Goal: Information Seeking & Learning: Learn about a topic

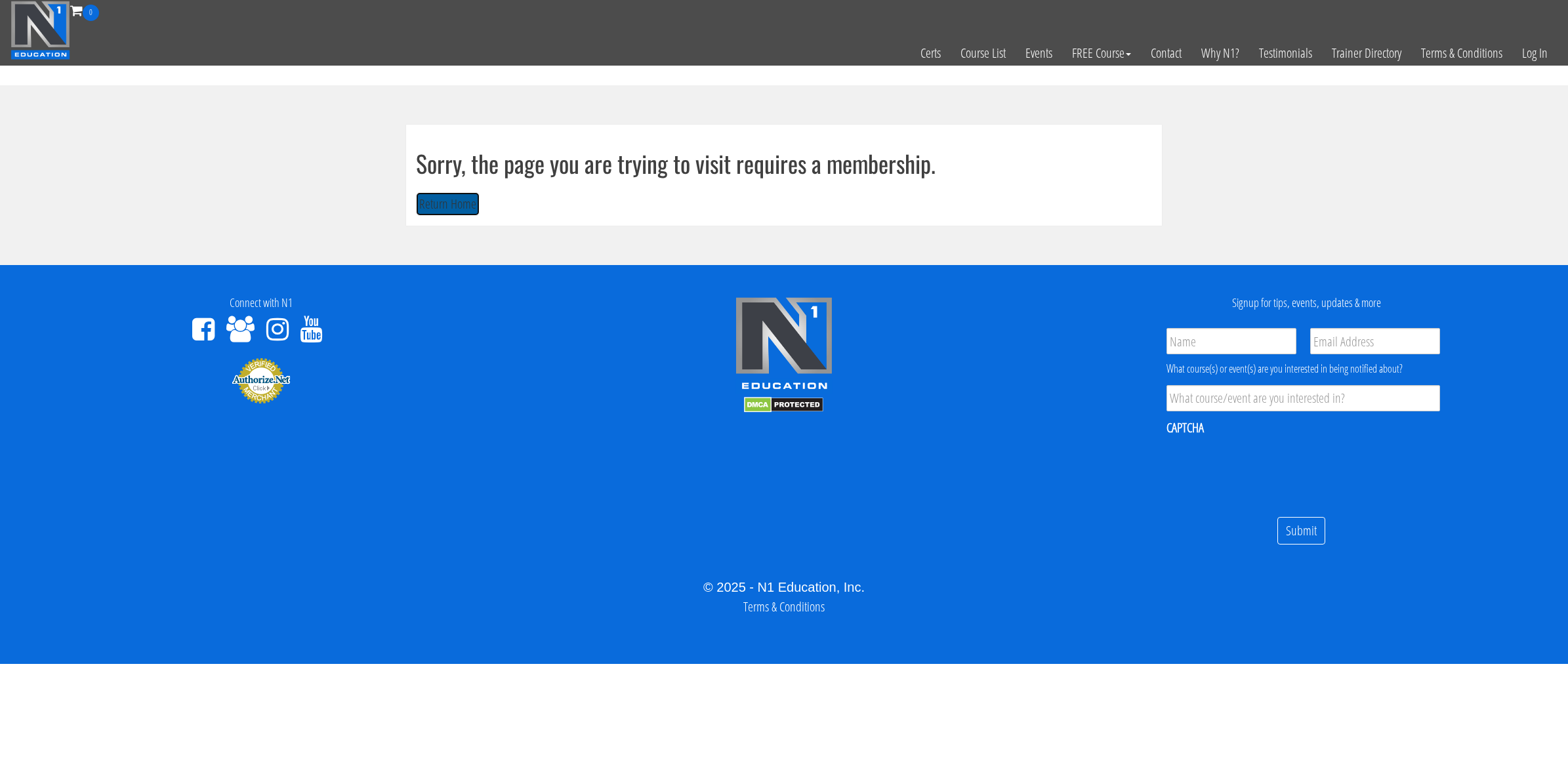
click at [430, 199] on button "Return Home" at bounding box center [447, 205] width 64 height 24
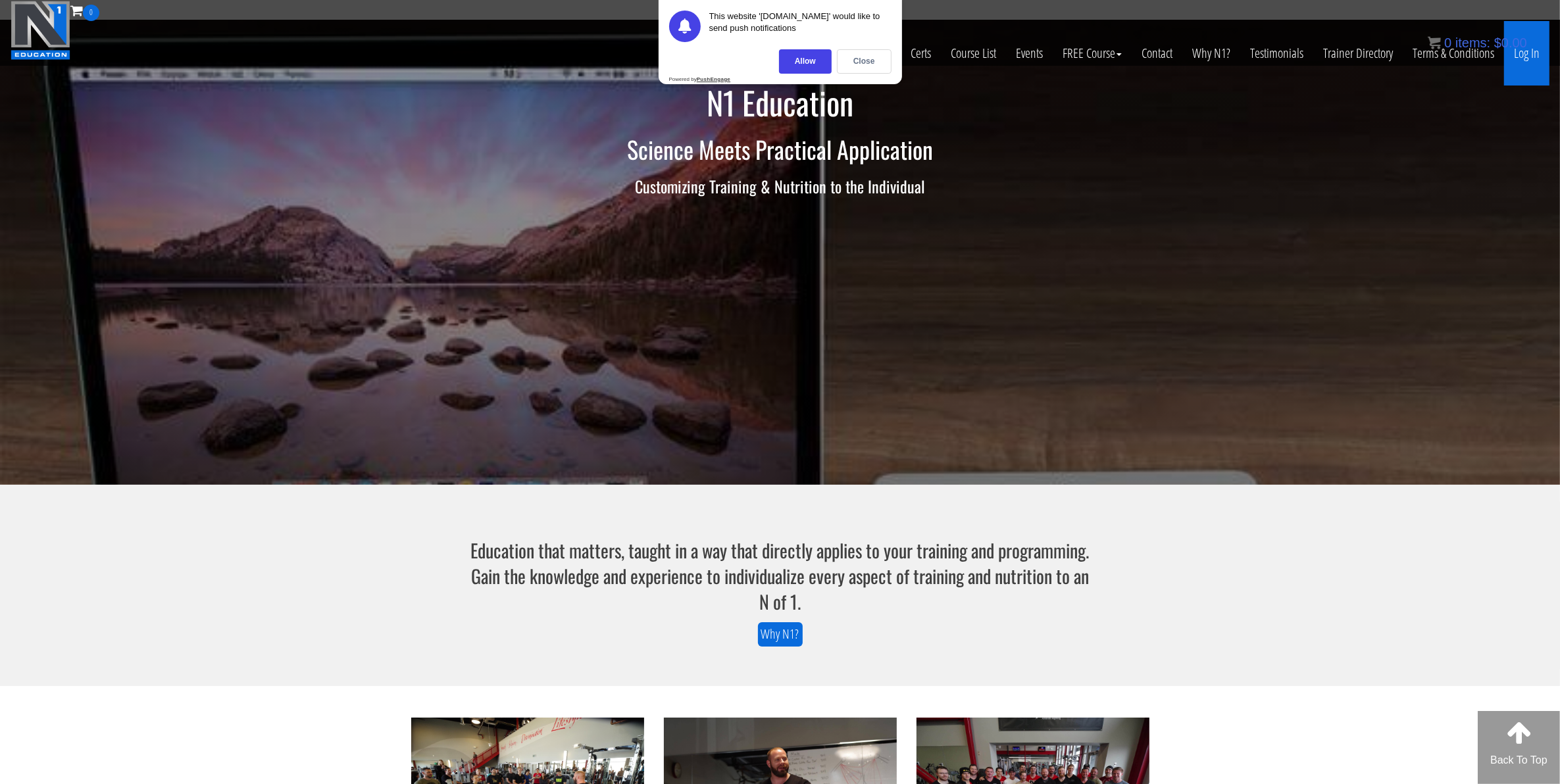
click at [1530, 56] on link "Log In" at bounding box center [1527, 53] width 46 height 65
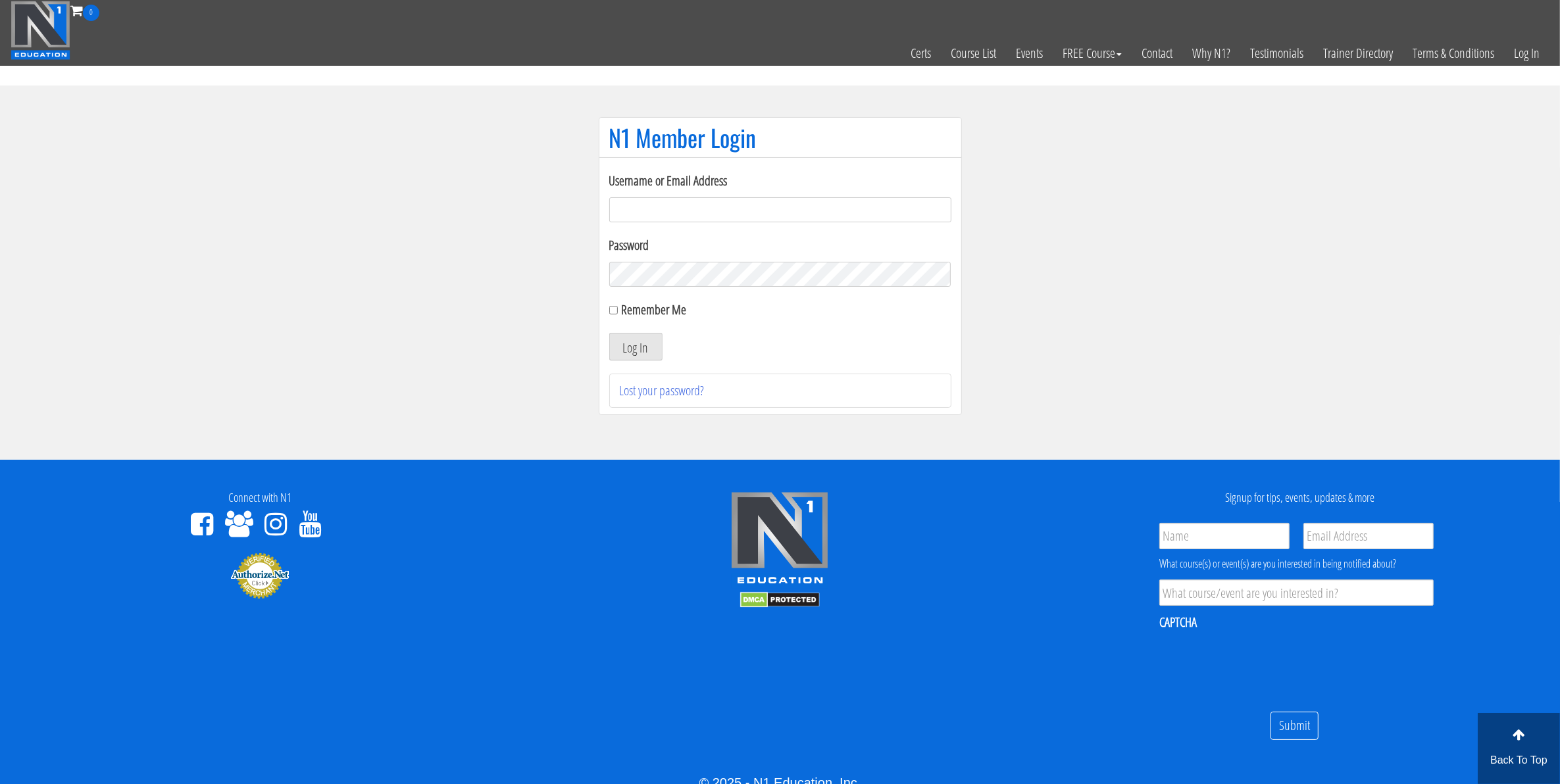
type input "mccademorgan1@gmail.com"
click at [612, 315] on input "Remember Me" at bounding box center [613, 310] width 9 height 9
checkbox input "true"
click at [631, 349] on button "Log In" at bounding box center [635, 346] width 53 height 28
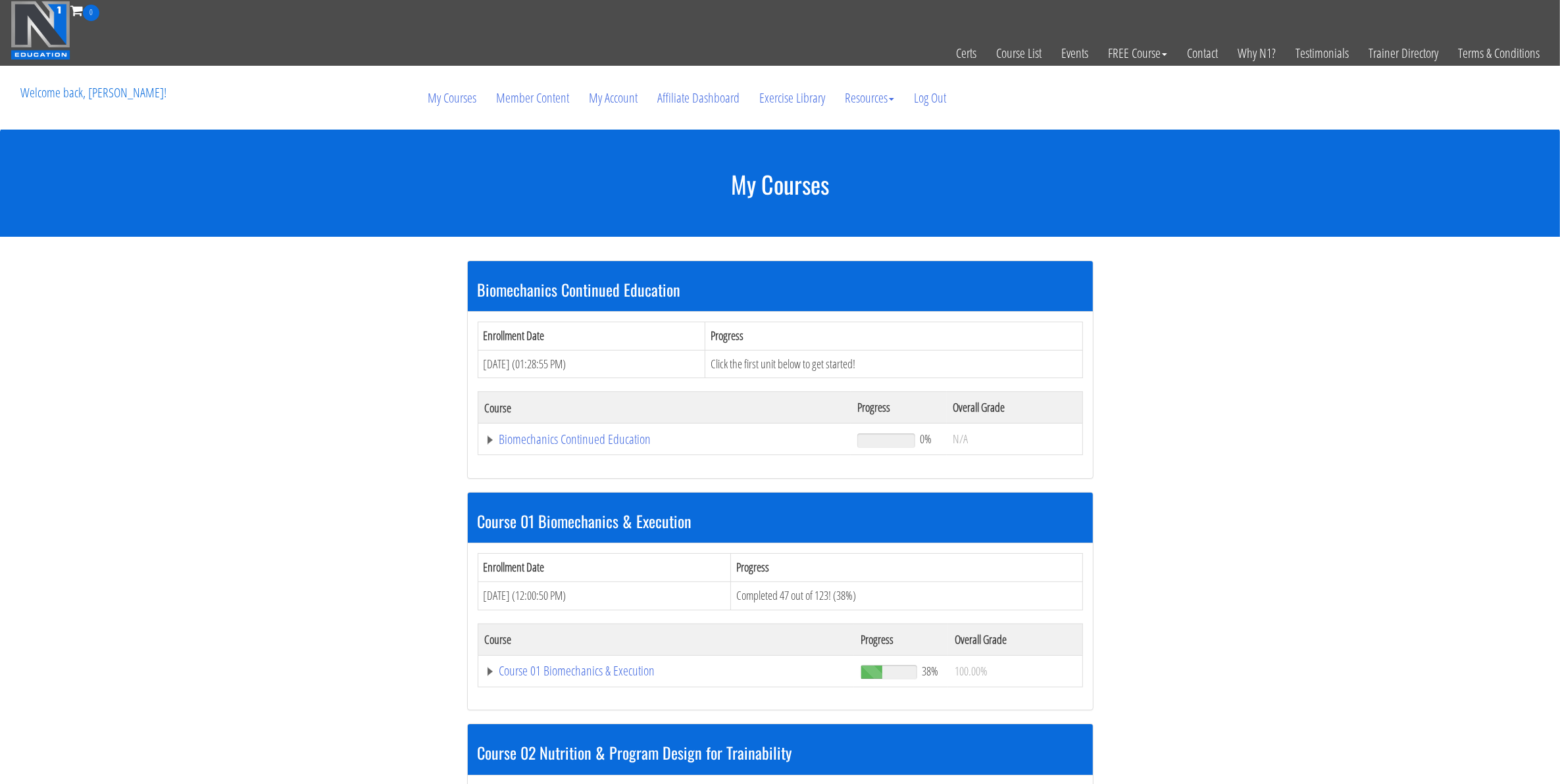
click at [619, 685] on td "Course 01 Biomechanics & Execution" at bounding box center [666, 671] width 377 height 32
click at [617, 678] on link "Course 01 Biomechanics & Execution" at bounding box center [666, 671] width 363 height 13
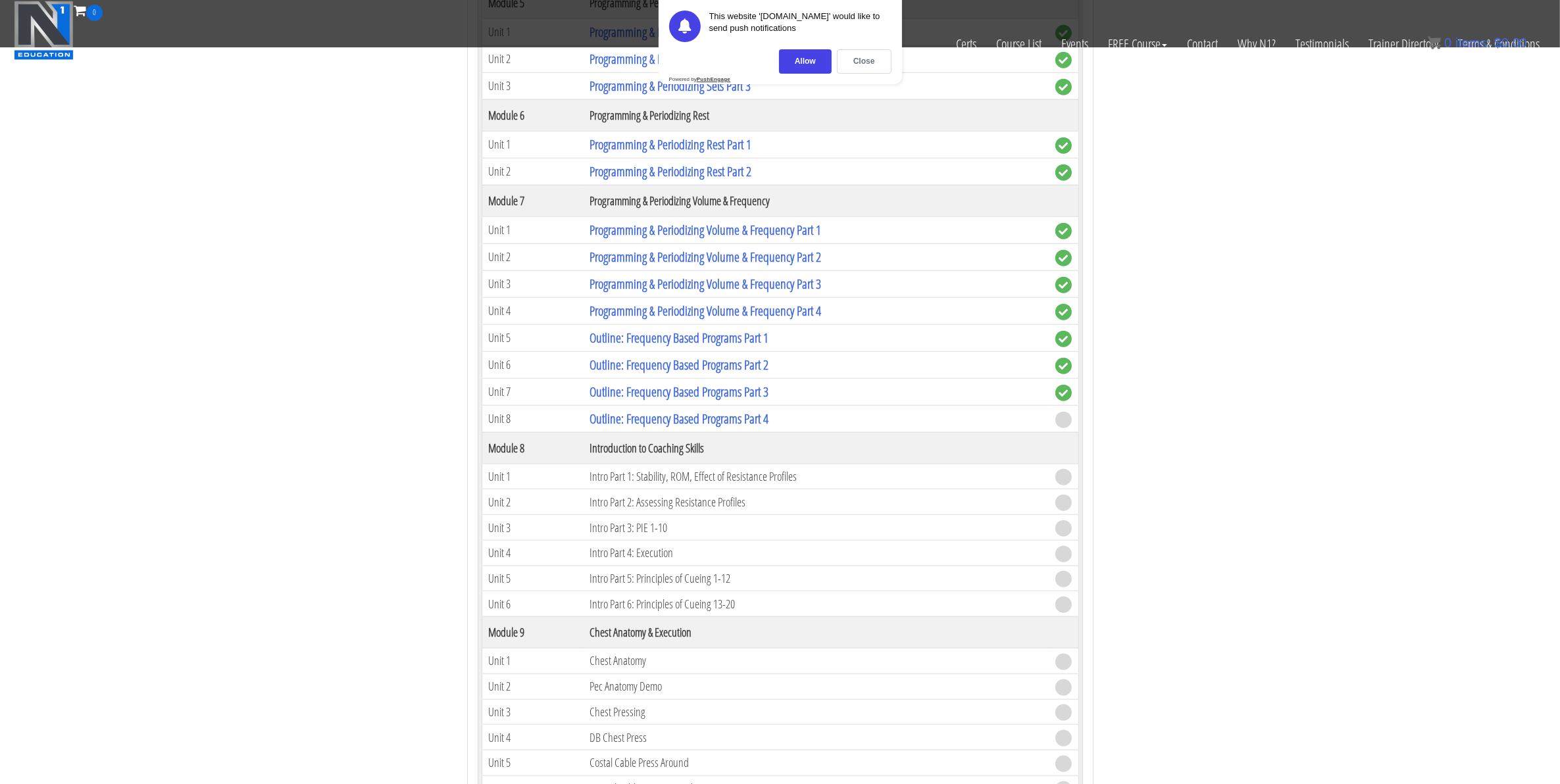
scroll to position [1727, 0]
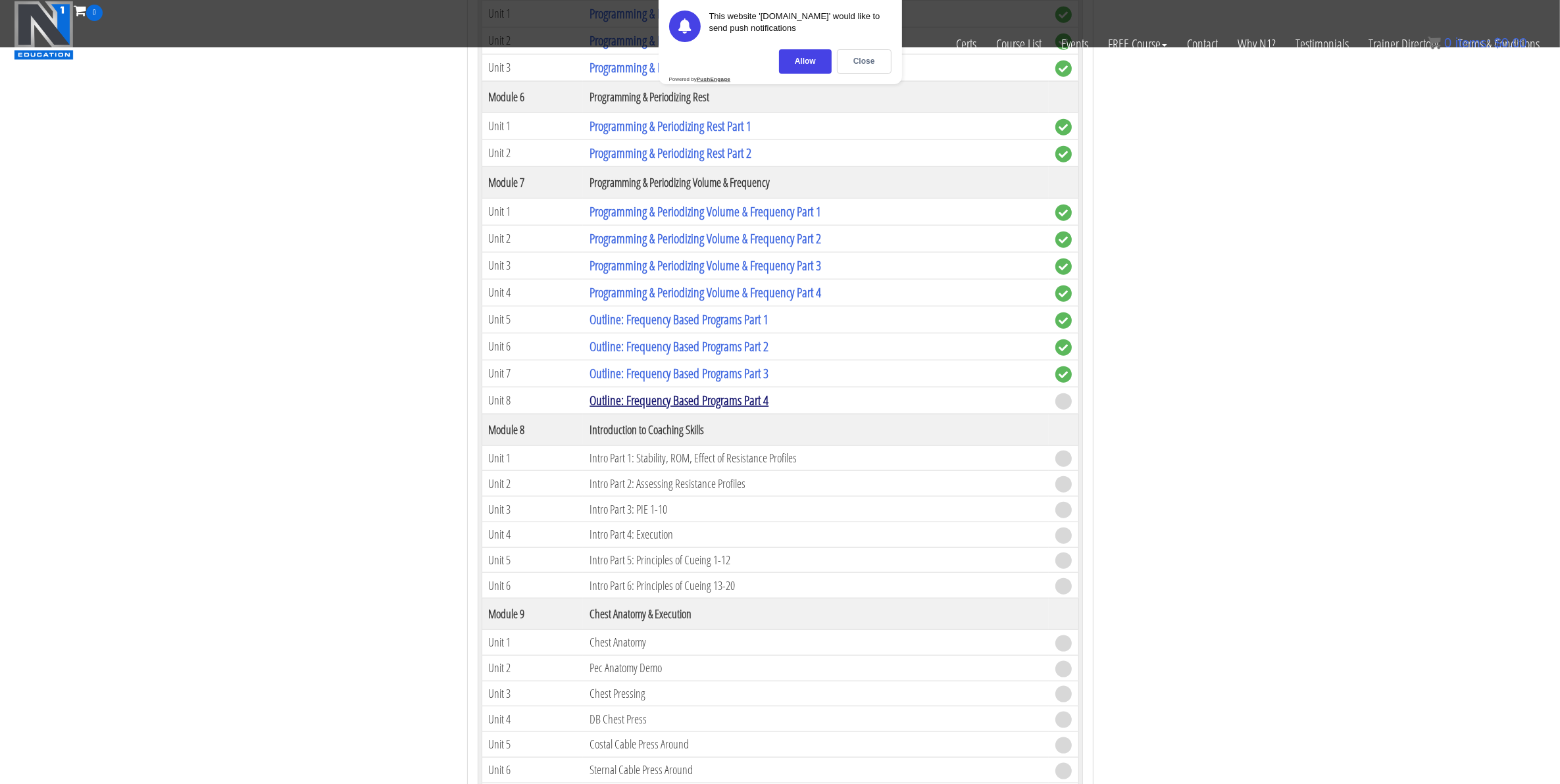
click at [672, 409] on link "Outline: Frequency Based Programs Part 4" at bounding box center [679, 400] width 179 height 17
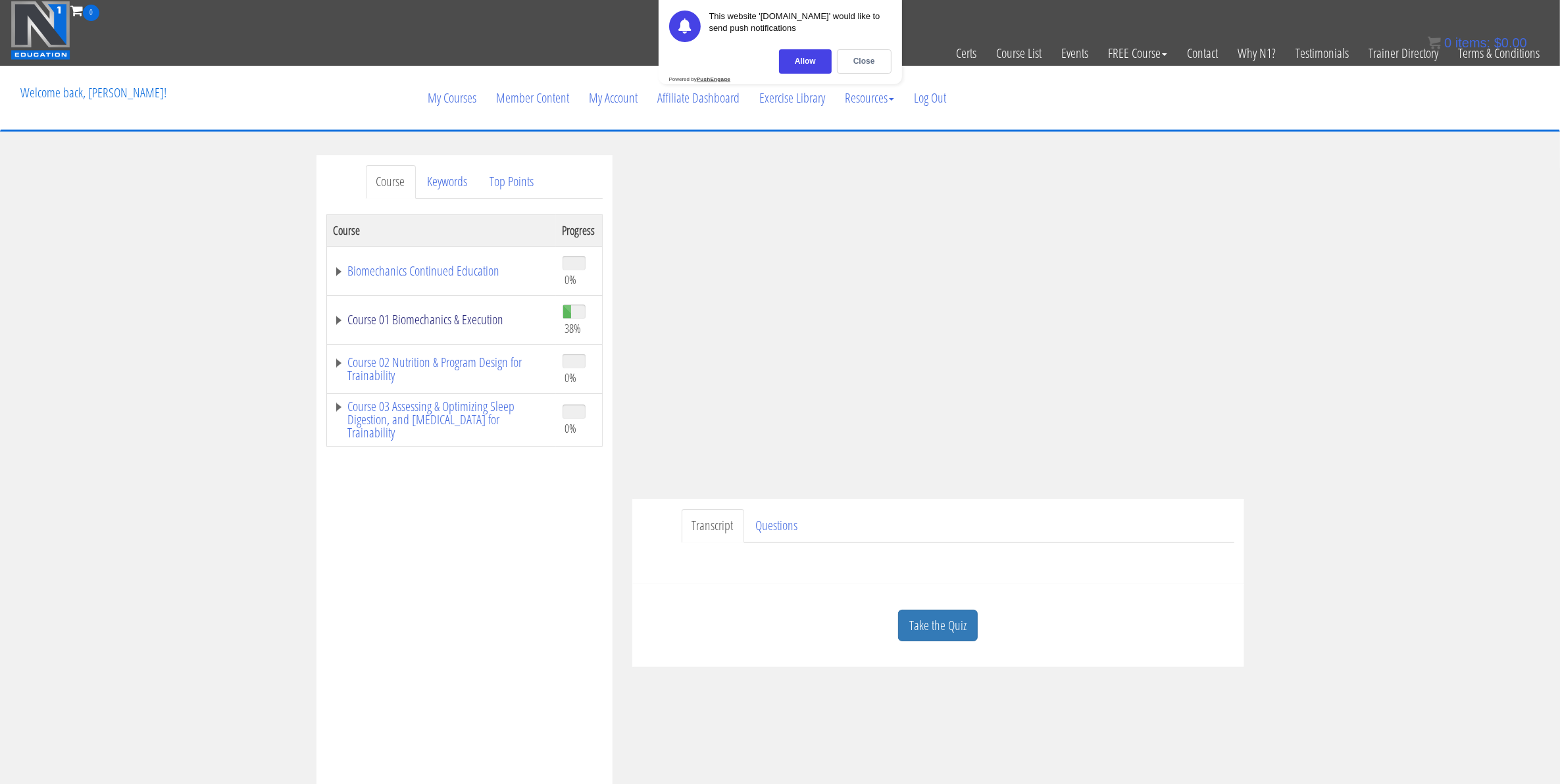
click at [448, 325] on link "Course 01 Biomechanics & Execution" at bounding box center [441, 320] width 216 height 13
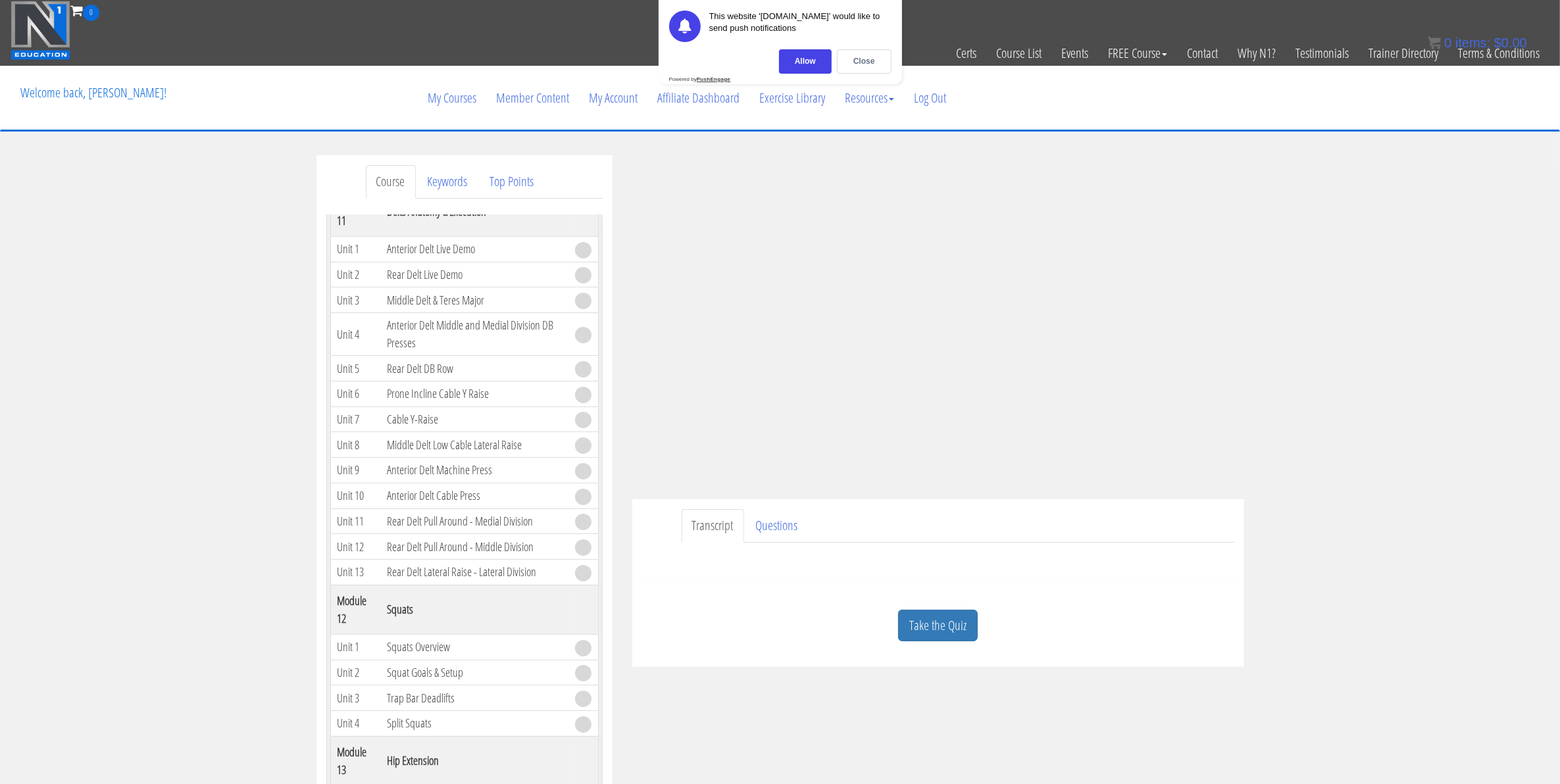
scroll to position [2632, 0]
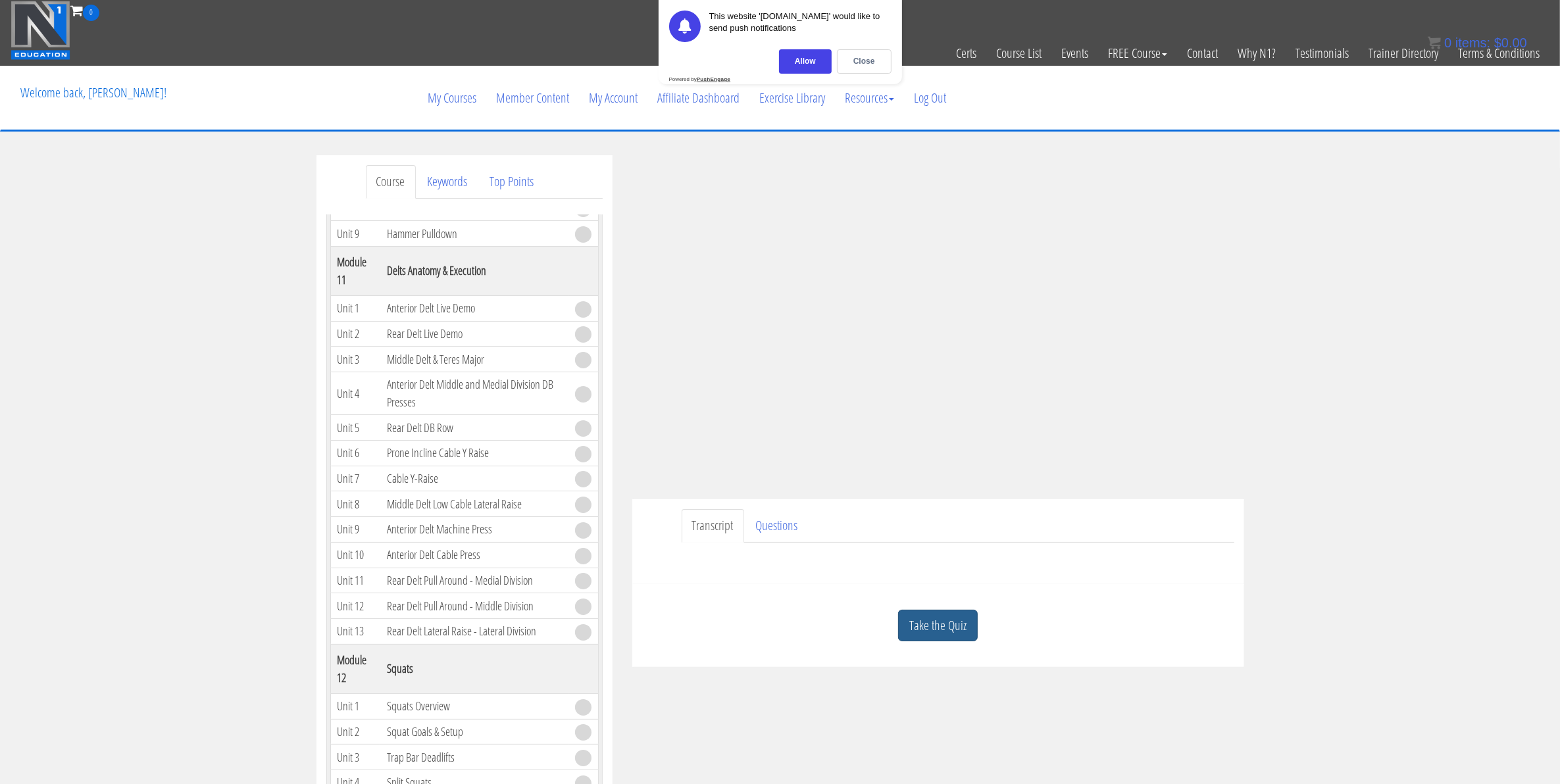
click at [963, 640] on link "Take the Quiz" at bounding box center [938, 626] width 79 height 32
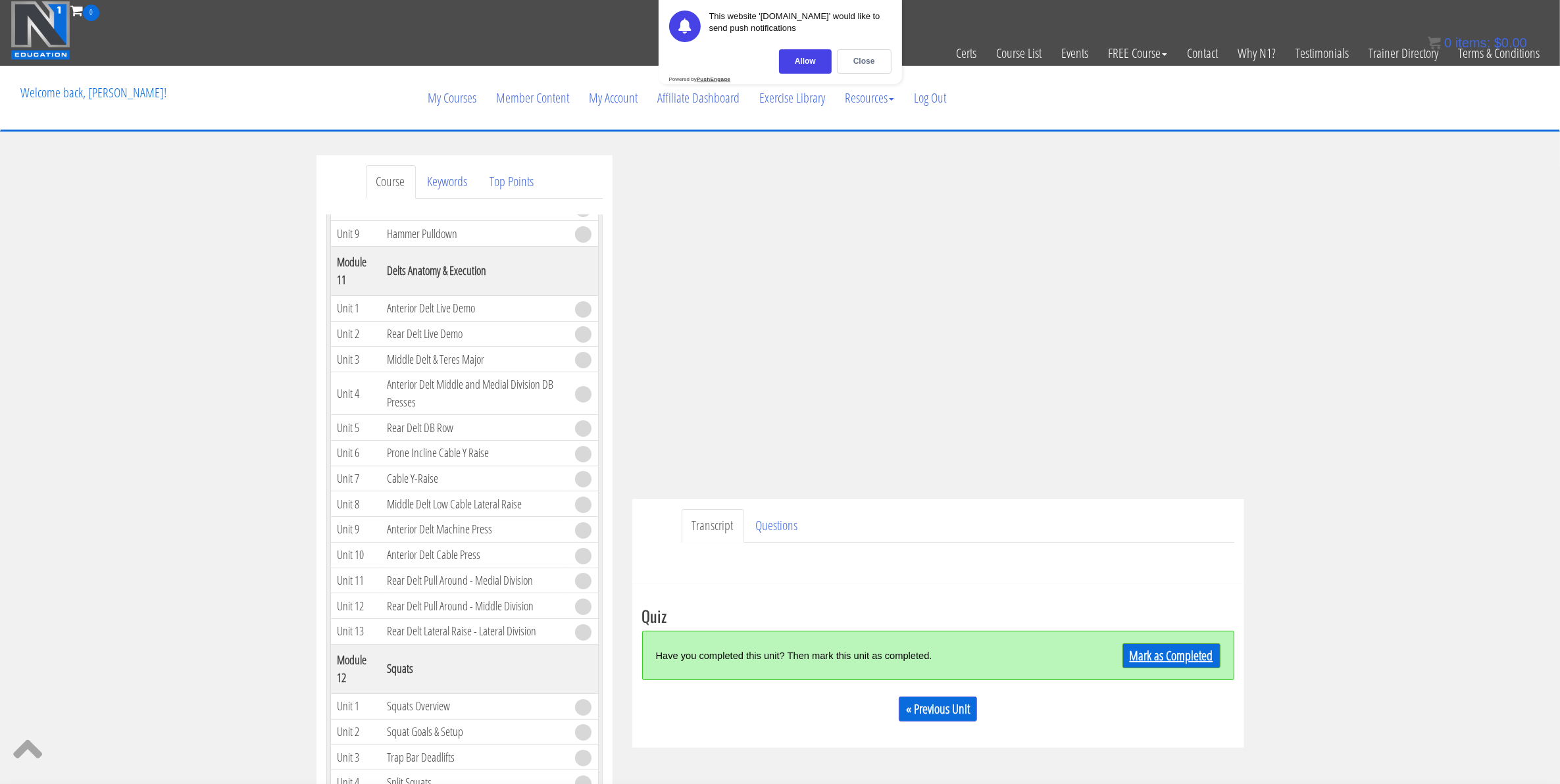
click at [1163, 655] on link "Mark as Completed" at bounding box center [1171, 656] width 98 height 25
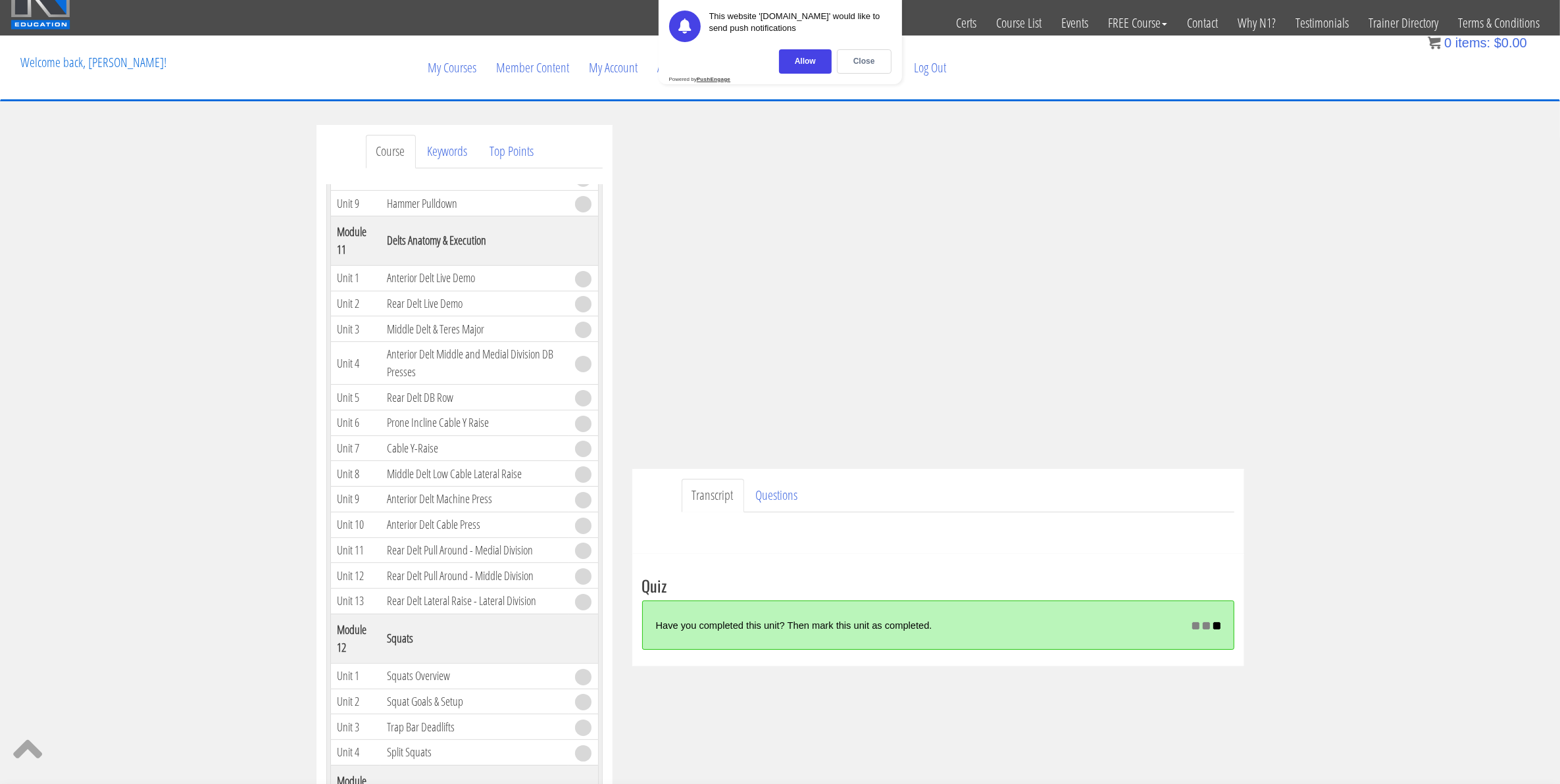
scroll to position [82, 0]
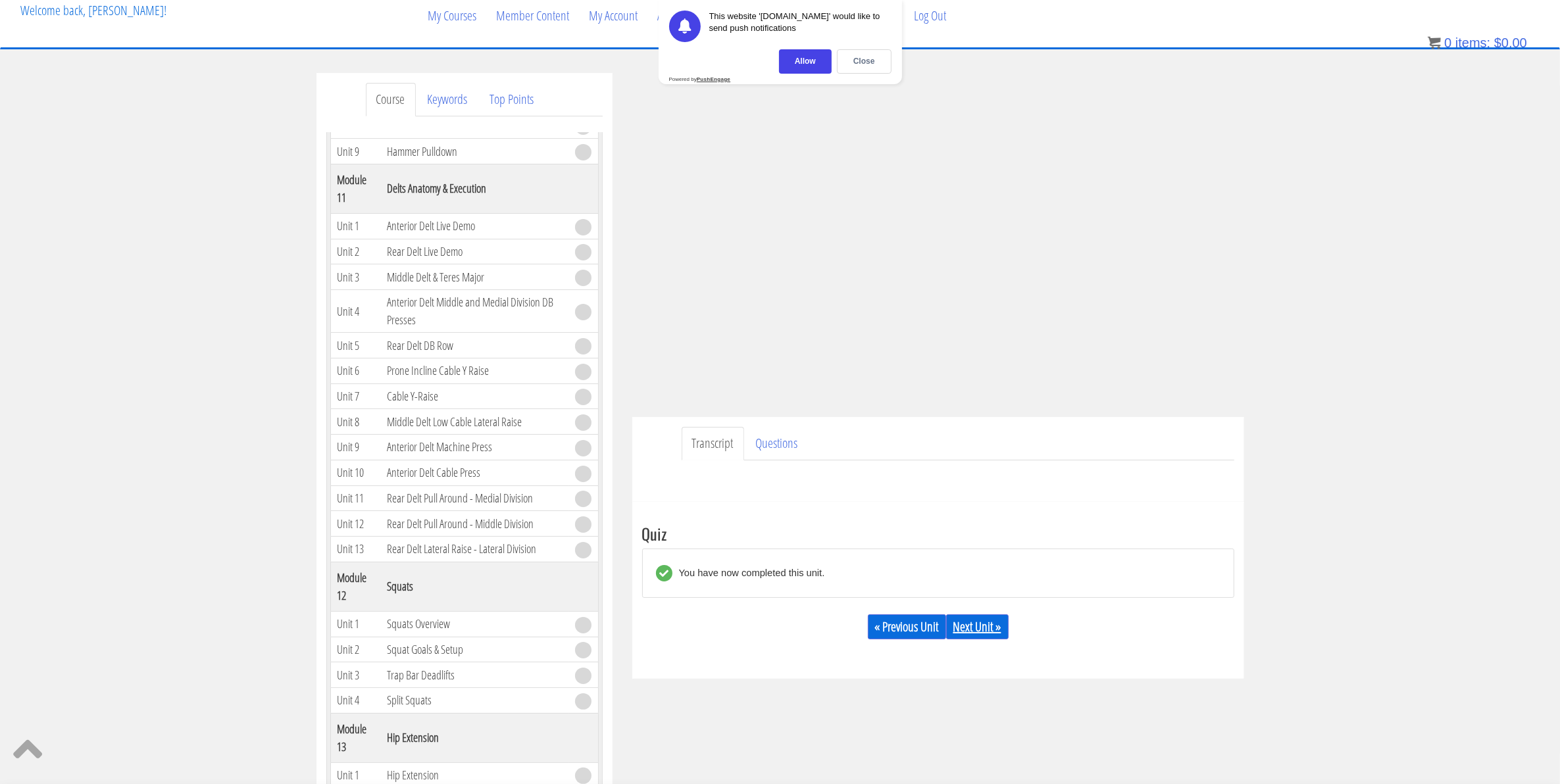
click at [968, 629] on link "Next Unit »" at bounding box center [977, 627] width 63 height 25
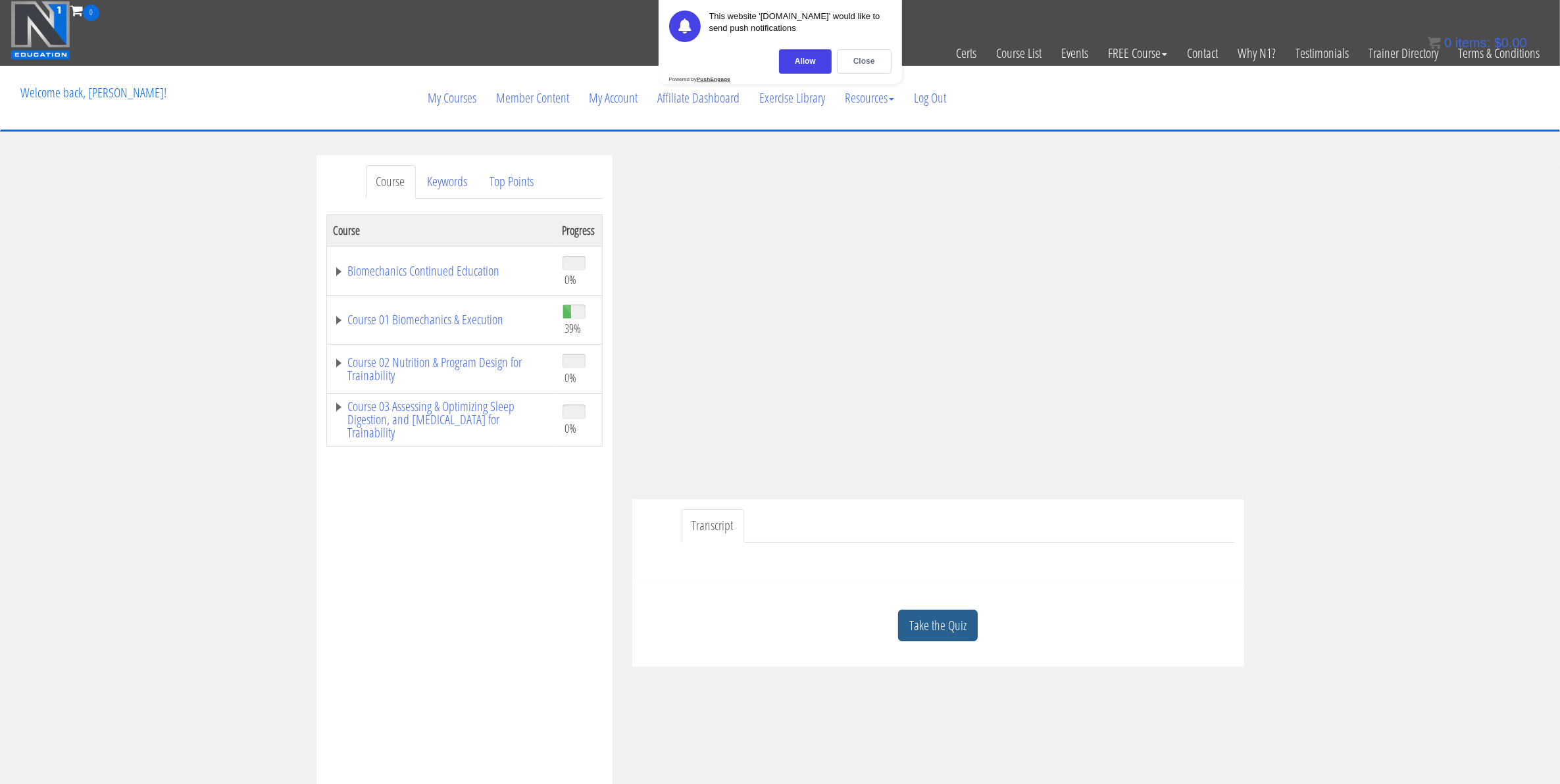
click at [939, 637] on link "Take the Quiz" at bounding box center [938, 626] width 79 height 32
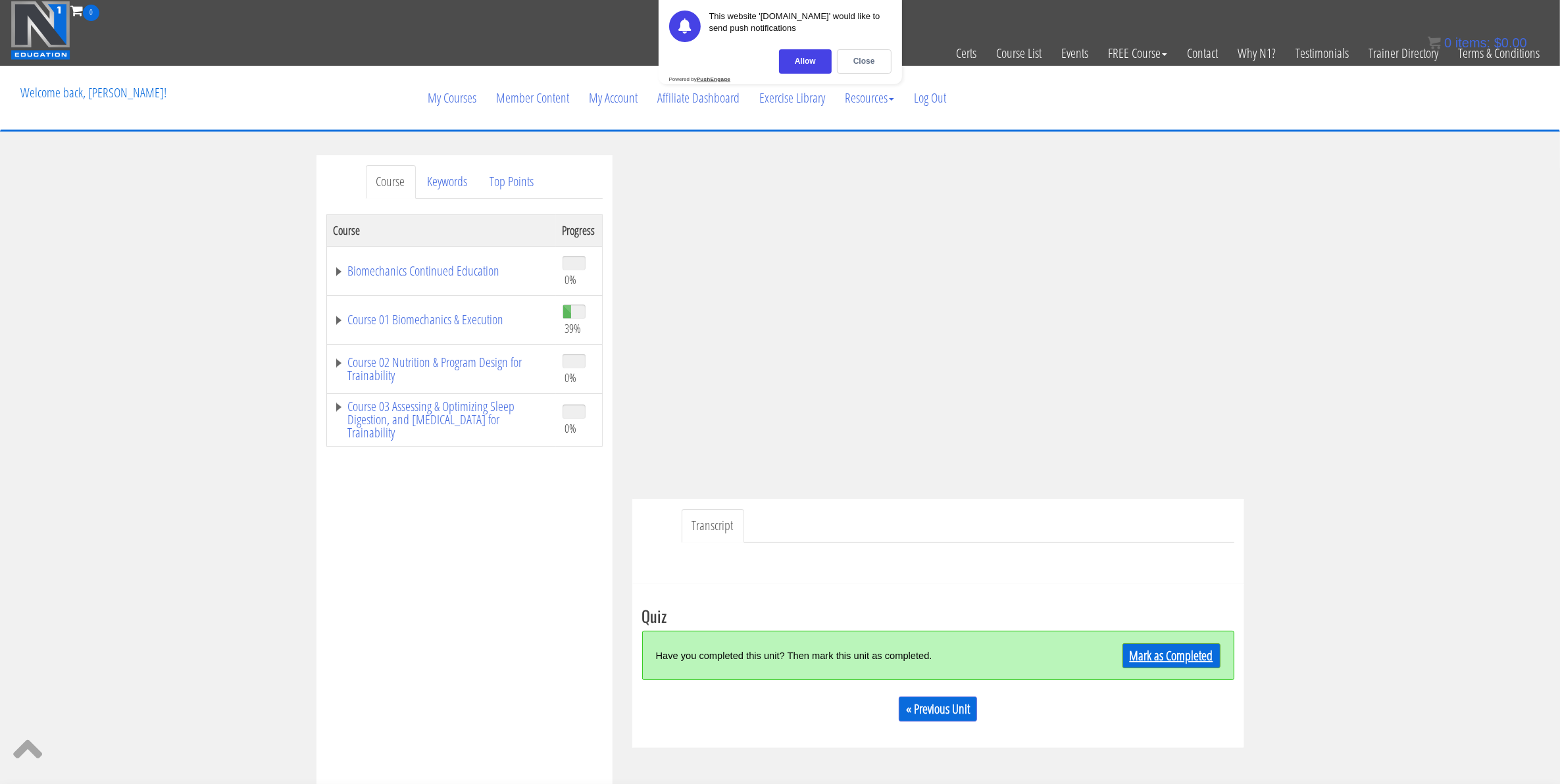
click at [1153, 662] on link "Mark as Completed" at bounding box center [1171, 656] width 98 height 25
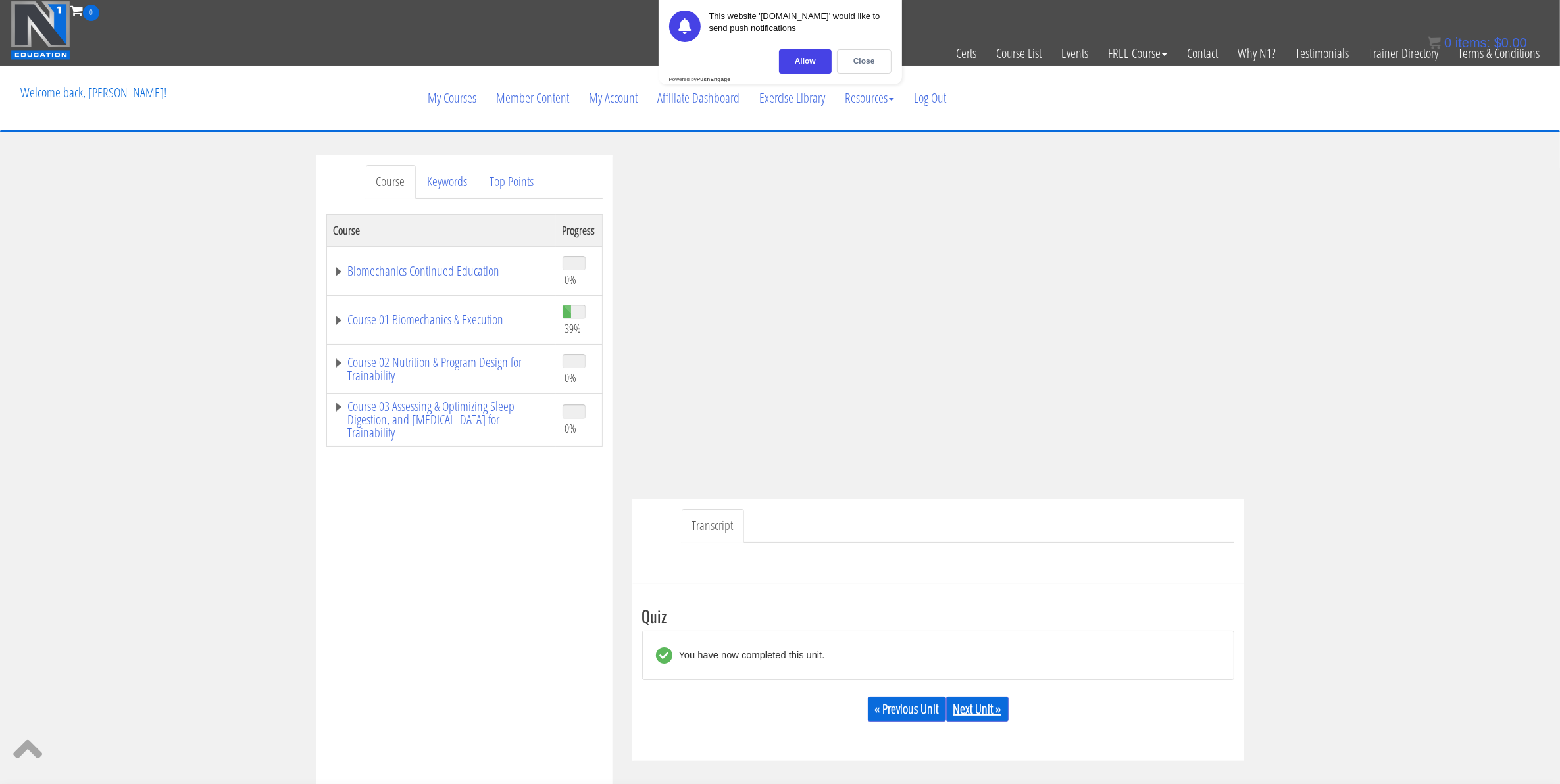
click at [994, 705] on link "Next Unit »" at bounding box center [977, 709] width 63 height 25
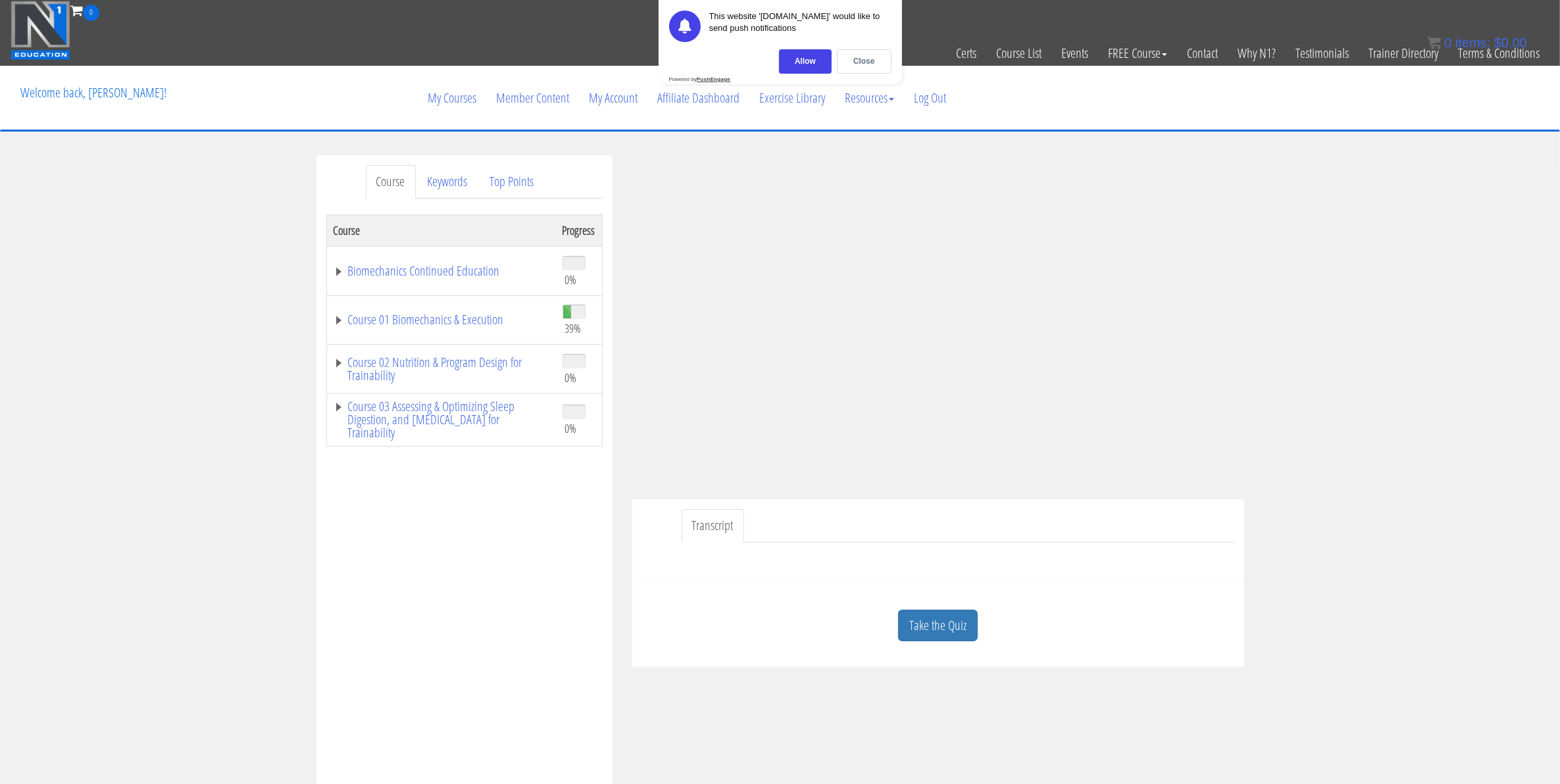
click at [951, 623] on link "Take the Quiz" at bounding box center [938, 626] width 79 height 32
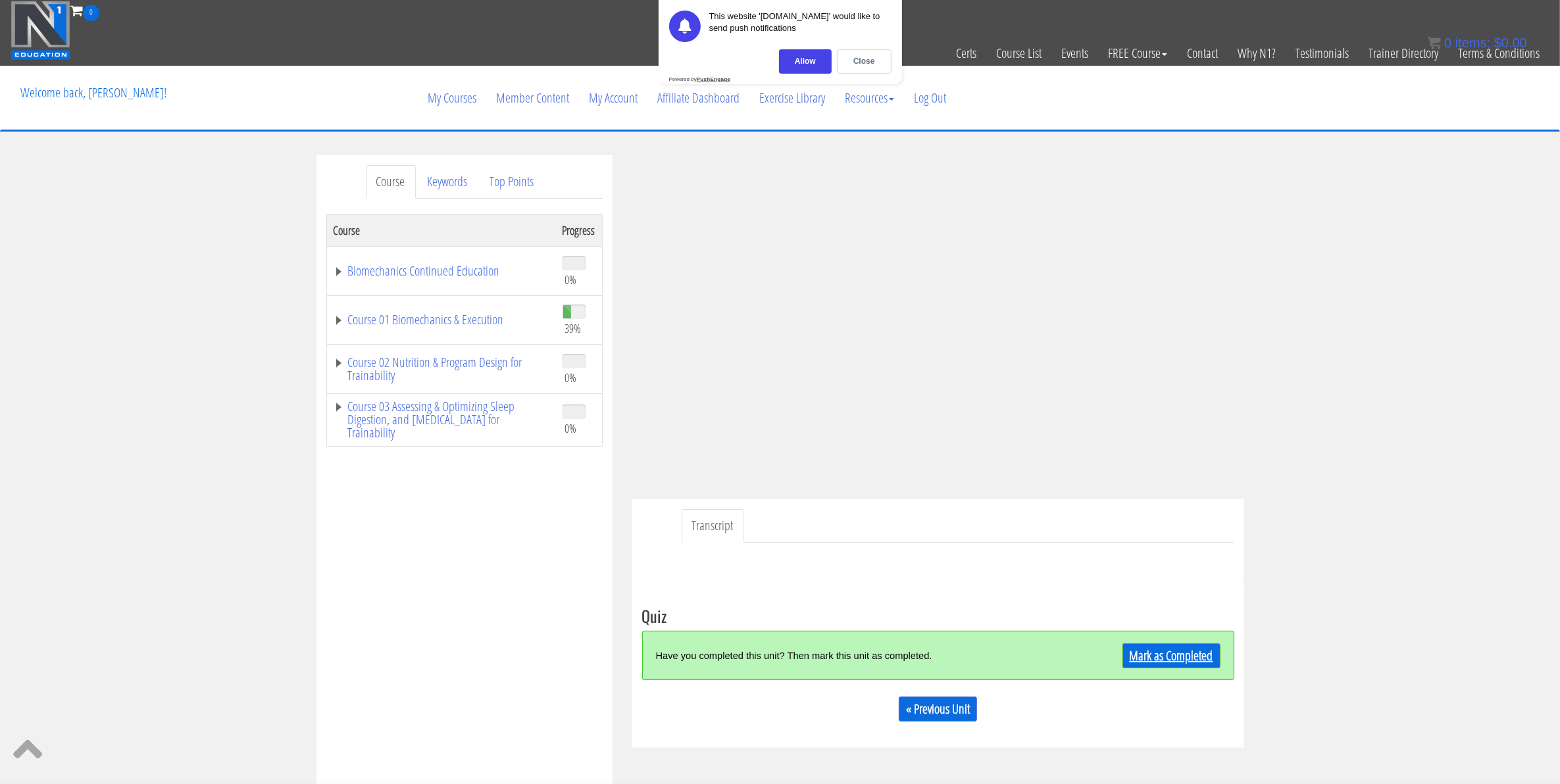
click at [1136, 659] on link "Mark as Completed" at bounding box center [1171, 656] width 98 height 25
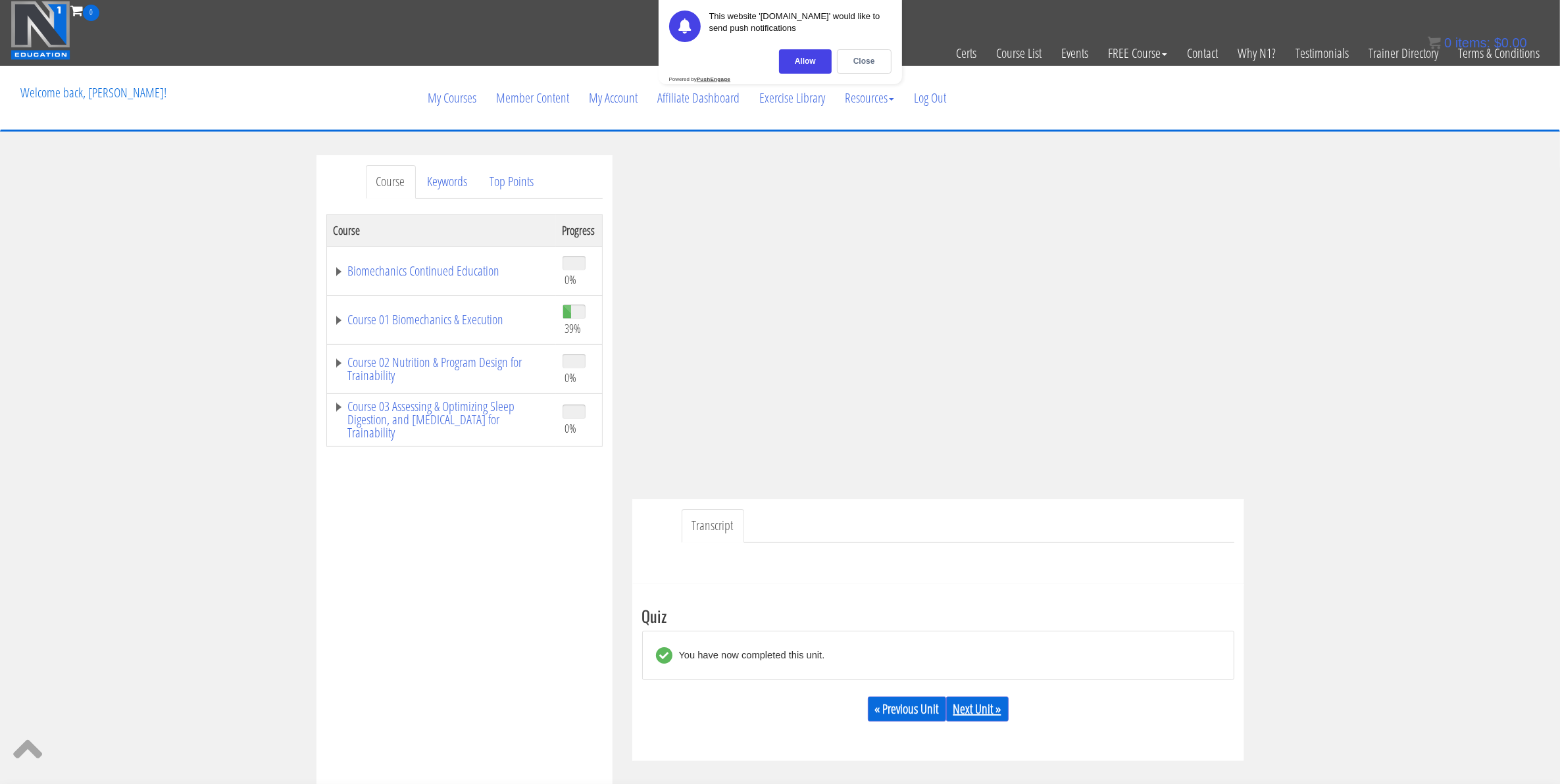
click at [1001, 706] on link "Next Unit »" at bounding box center [977, 709] width 63 height 25
